Goal: Information Seeking & Learning: Learn about a topic

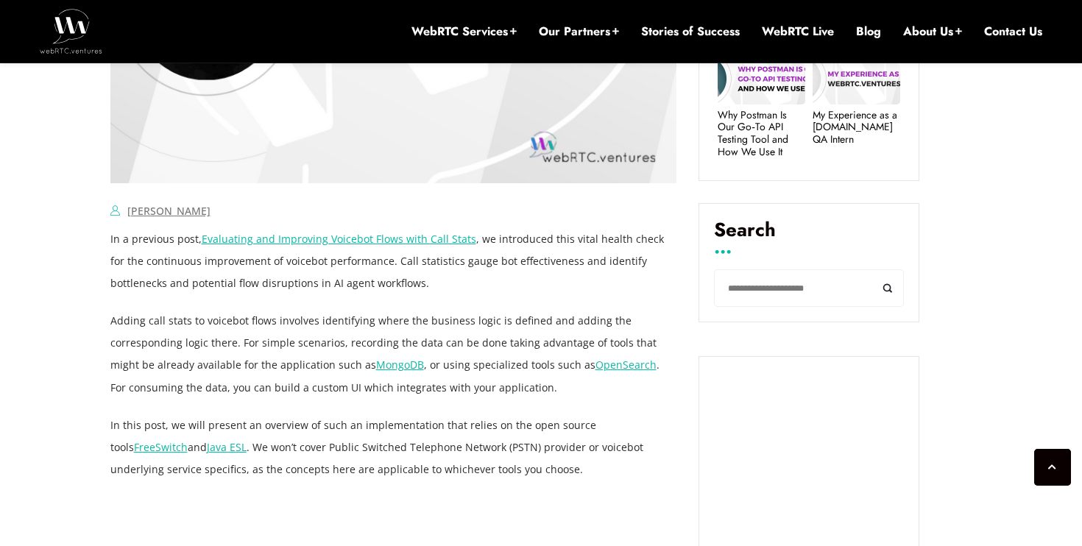
scroll to position [837, 0]
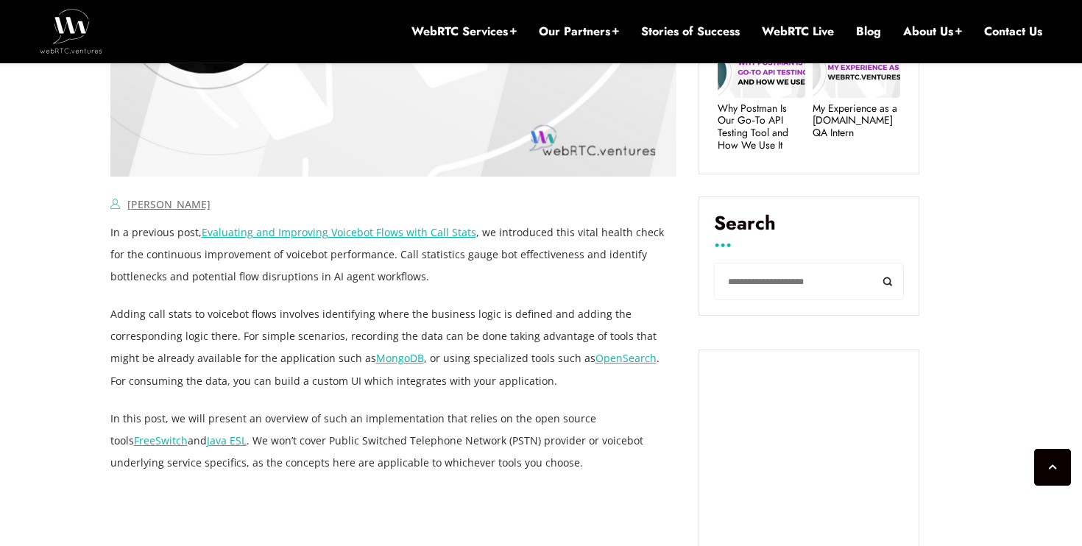
click at [200, 362] on p "Adding call stats to voicebot flows involves identifying where the business log…" at bounding box center [393, 347] width 567 height 88
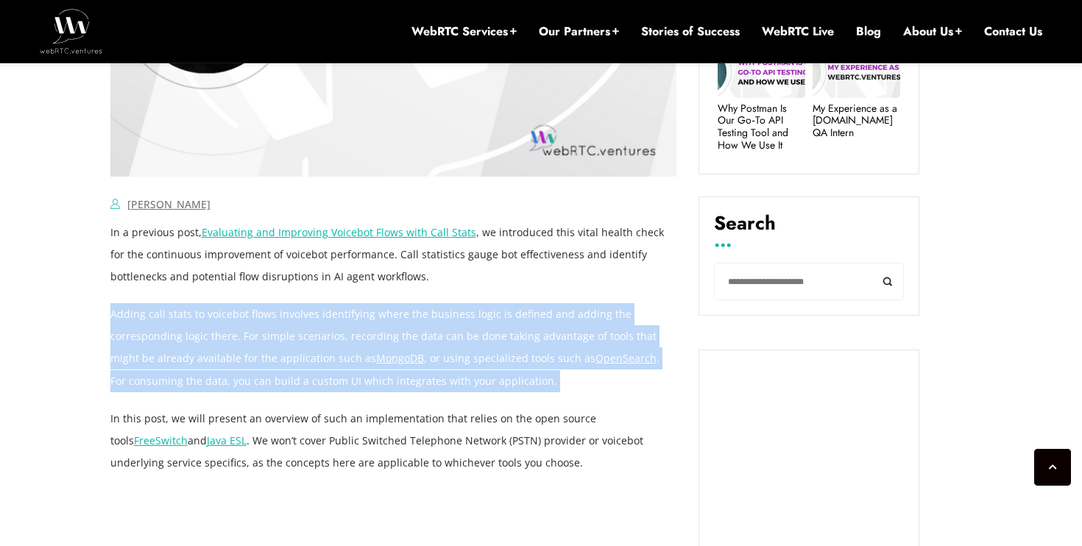
click at [200, 362] on p "Adding call stats to voicebot flows involves identifying where the business log…" at bounding box center [393, 347] width 567 height 88
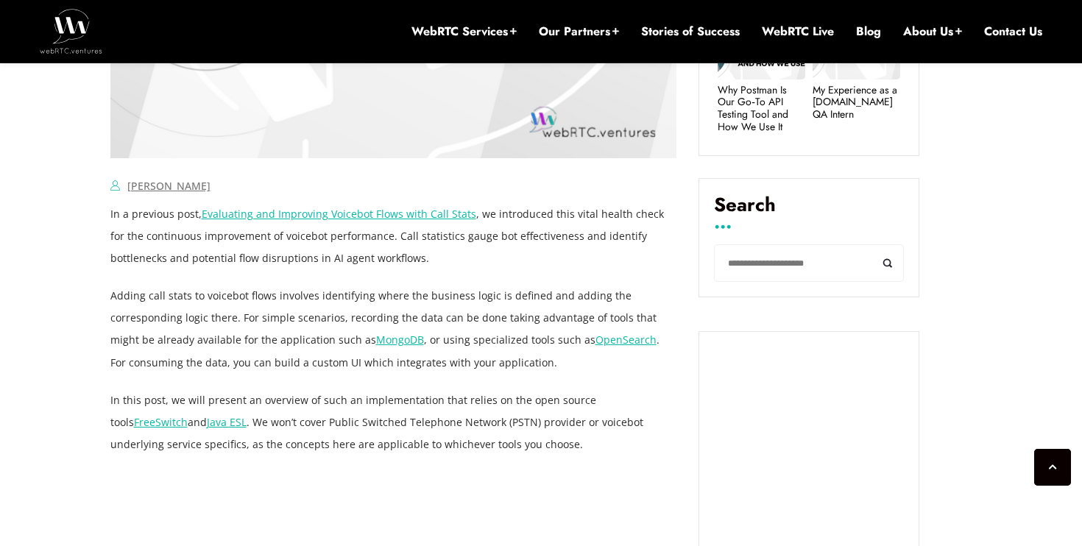
scroll to position [858, 0]
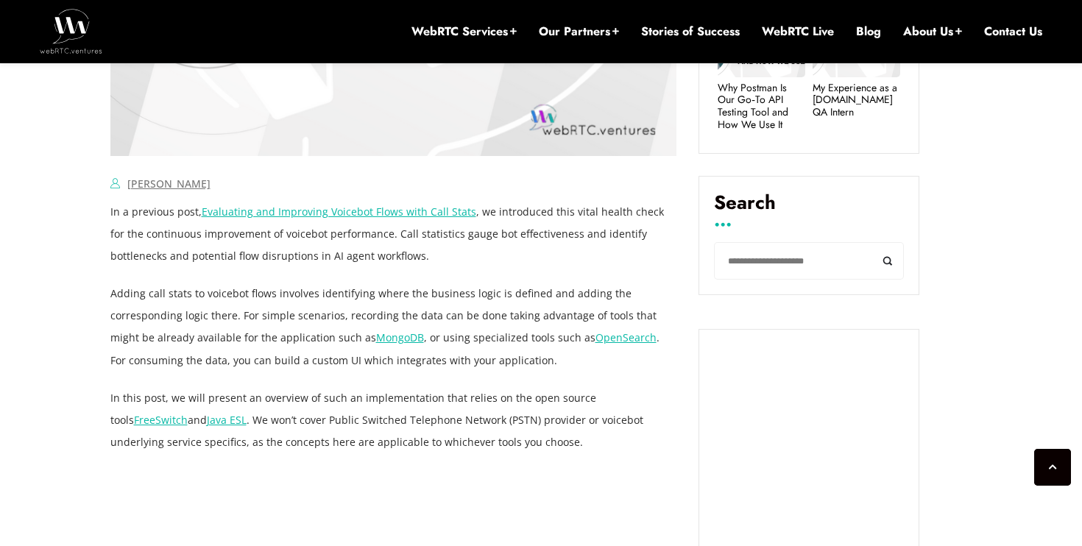
click at [200, 362] on p "Adding call stats to voicebot flows involves identifying where the business log…" at bounding box center [393, 327] width 567 height 88
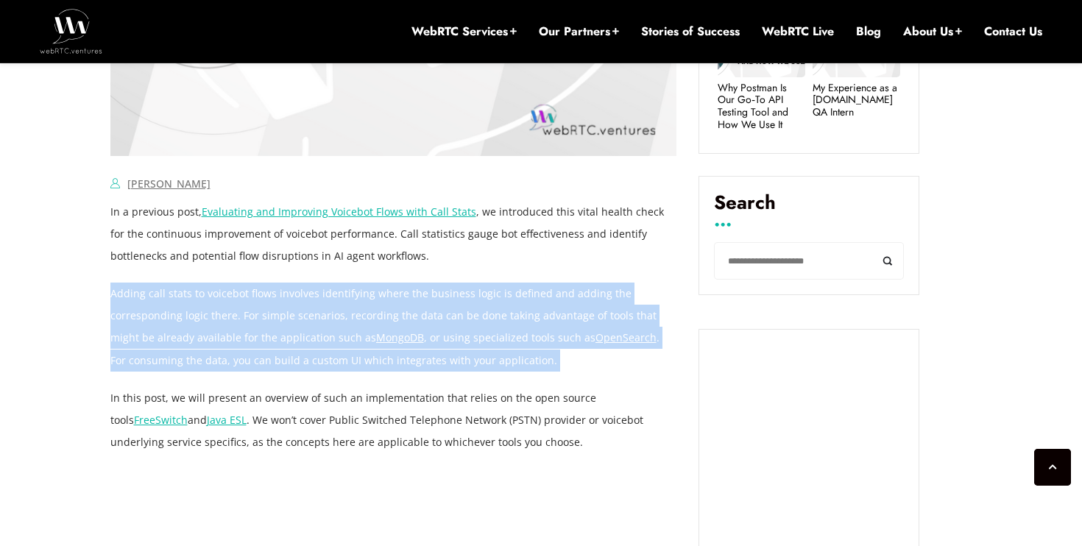
click at [200, 362] on p "Adding call stats to voicebot flows involves identifying where the business log…" at bounding box center [393, 327] width 567 height 88
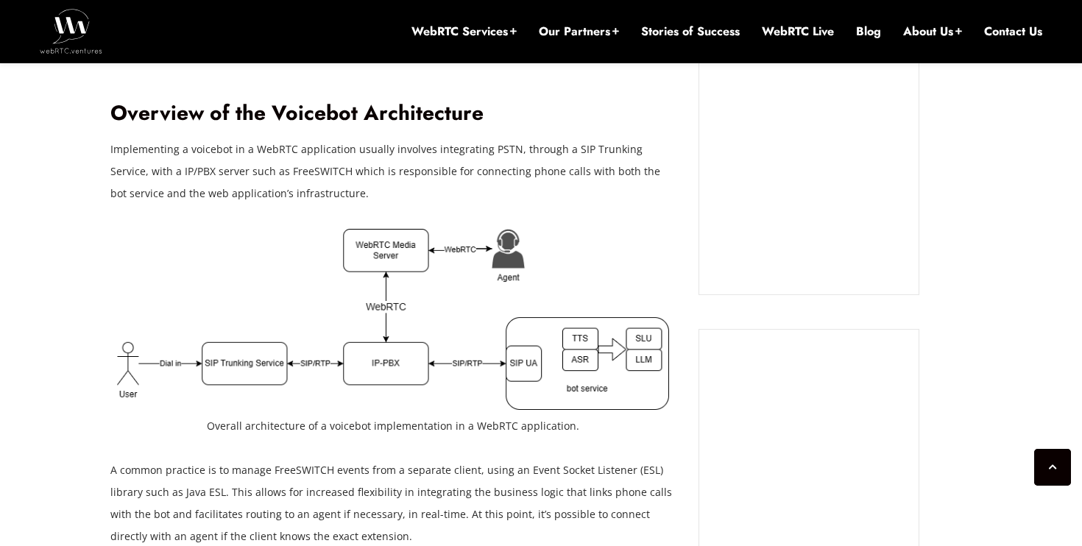
scroll to position [1503, 0]
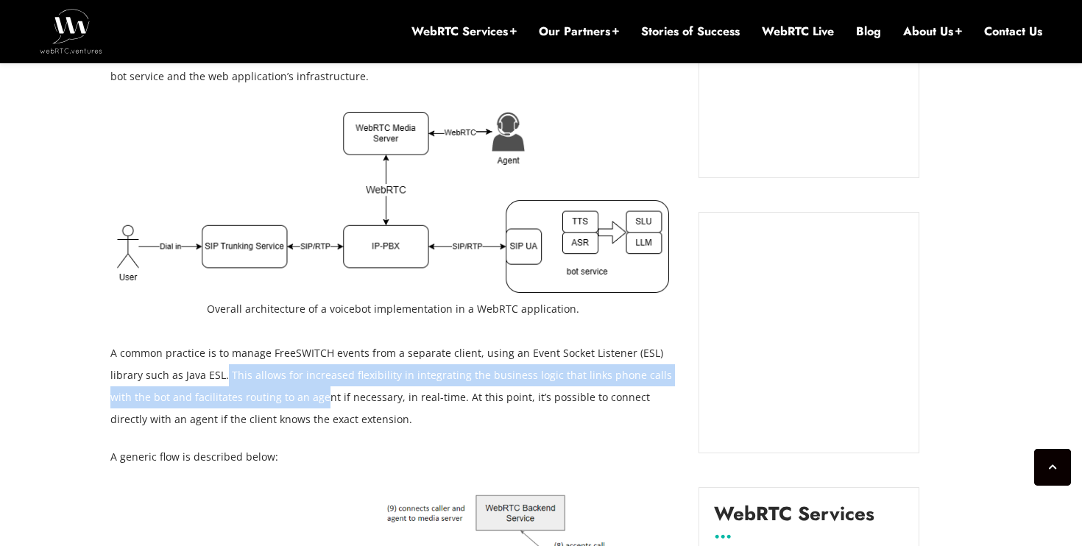
drag, startPoint x: 225, startPoint y: 377, endPoint x: 299, endPoint y: 388, distance: 75.2
click at [299, 388] on p "A common practice is to manage FreeSWITCH events from a separate client, using …" at bounding box center [393, 386] width 567 height 88
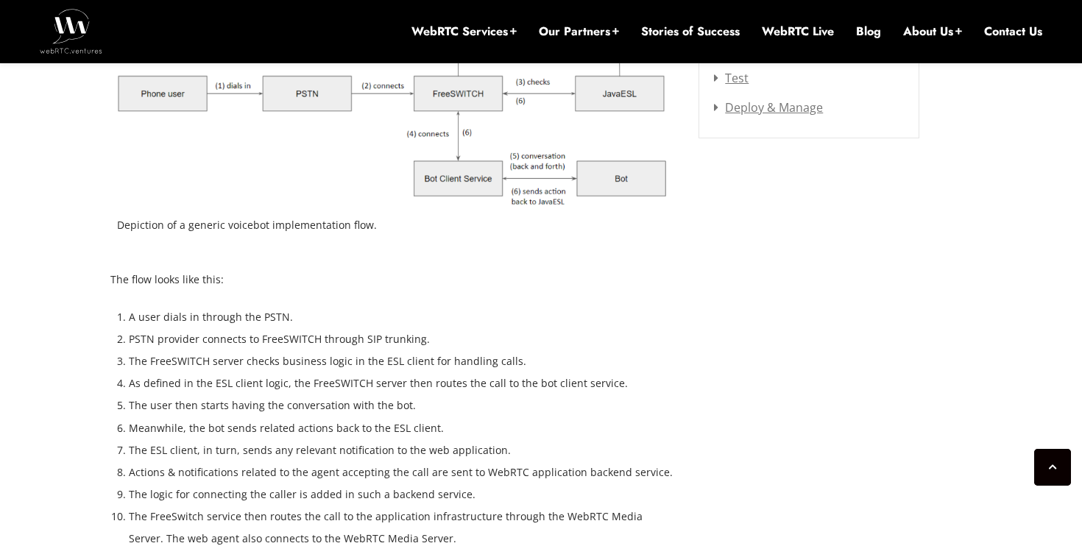
scroll to position [2071, 0]
drag, startPoint x: 375, startPoint y: 361, endPoint x: 418, endPoint y: 367, distance: 43.2
click at [418, 367] on li "The FreeSWITCH server checks business logic in the ESL client for handling call…" at bounding box center [403, 360] width 548 height 22
click at [398, 392] on li "As defined in the ESL client logic, the FreeSWITCH server then routes the call …" at bounding box center [403, 382] width 548 height 22
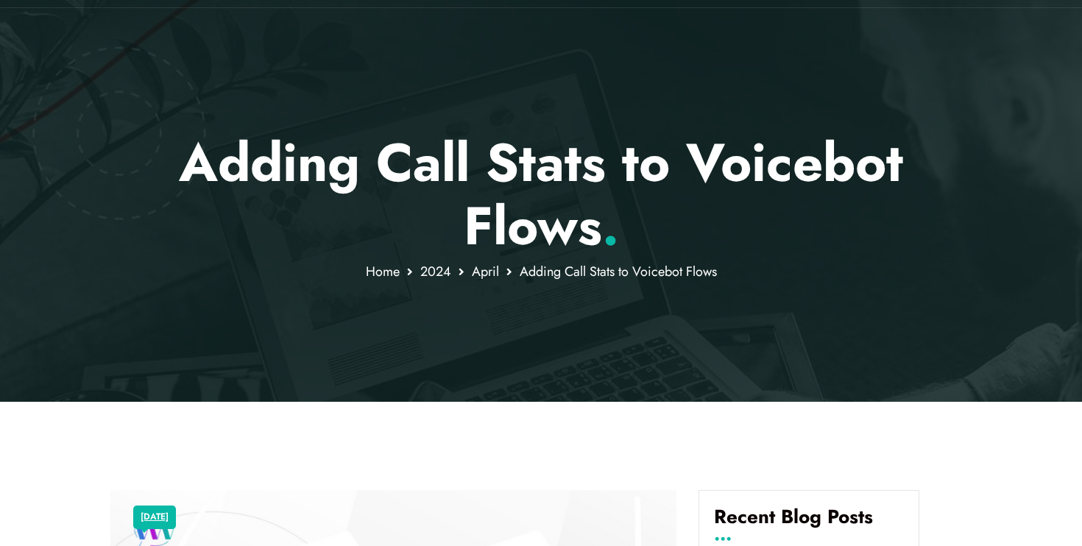
scroll to position [0, 0]
